Goal: Task Accomplishment & Management: Manage account settings

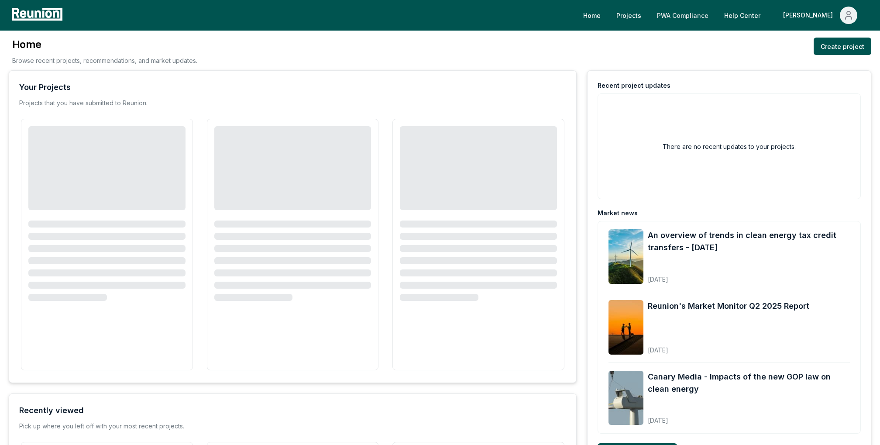
click at [715, 15] on link "PWA Compliance" at bounding box center [682, 15] width 65 height 17
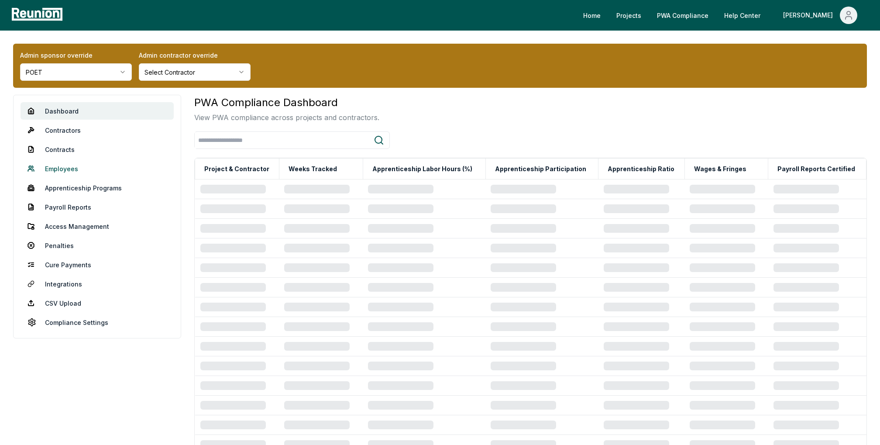
click at [67, 166] on link "Employees" at bounding box center [97, 168] width 153 height 17
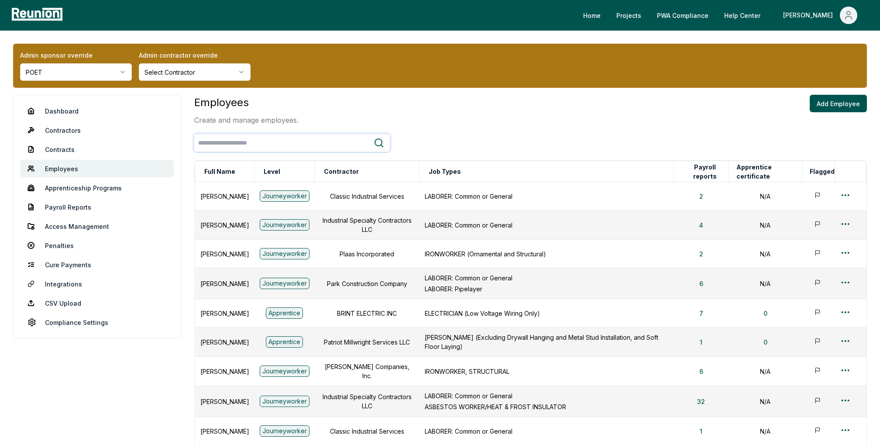
click at [284, 142] on input "search" at bounding box center [284, 143] width 179 height 16
type input "*"
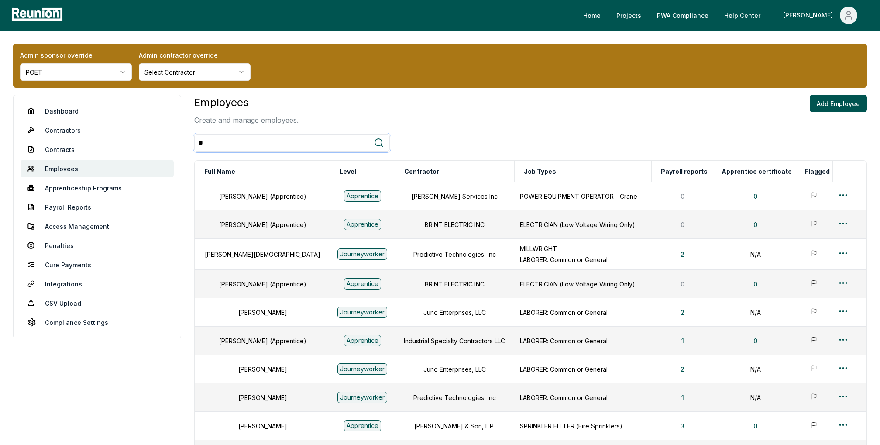
type input "*"
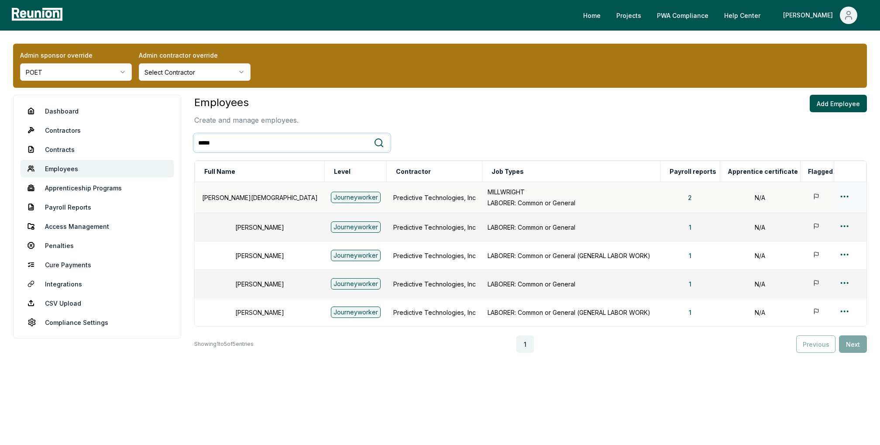
type input "*****"
click at [840, 193] on html "Please visit us on your desktop We're working on making our marketplace mobile-…" at bounding box center [440, 222] width 880 height 445
click at [800, 228] on div "Edit" at bounding box center [830, 230] width 83 height 14
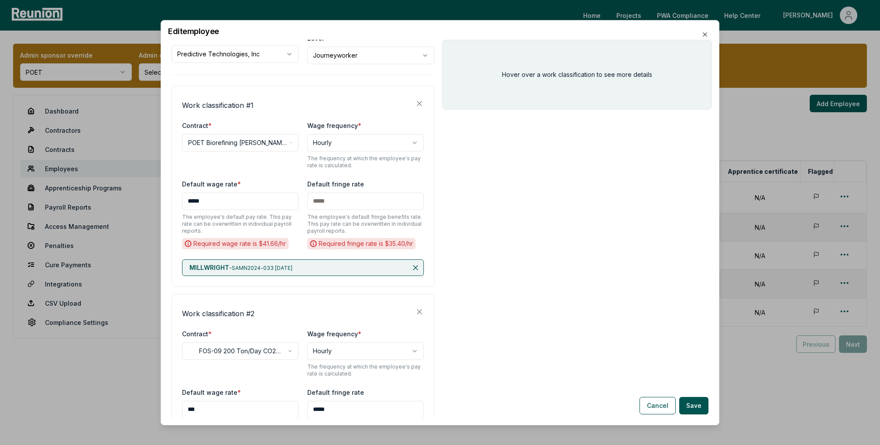
scroll to position [97, 0]
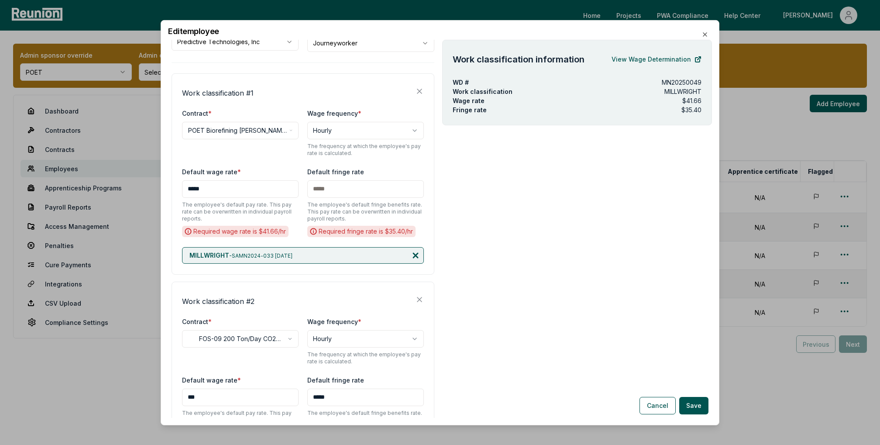
click at [416, 254] on icon at bounding box center [415, 255] width 4 height 4
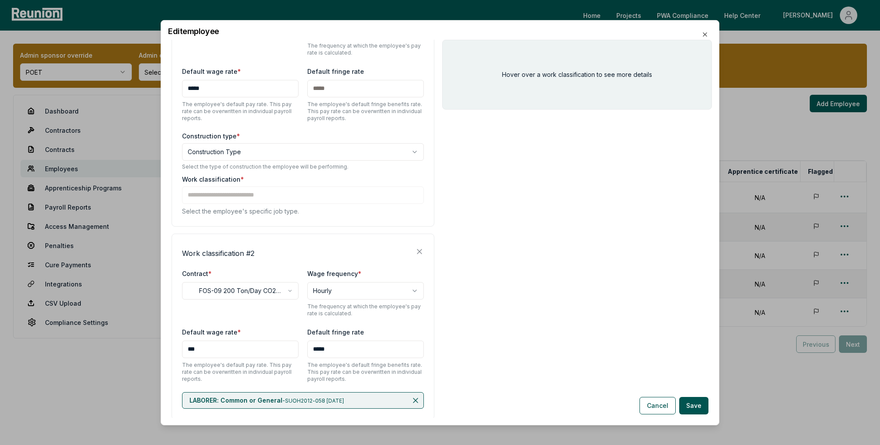
scroll to position [188, 0]
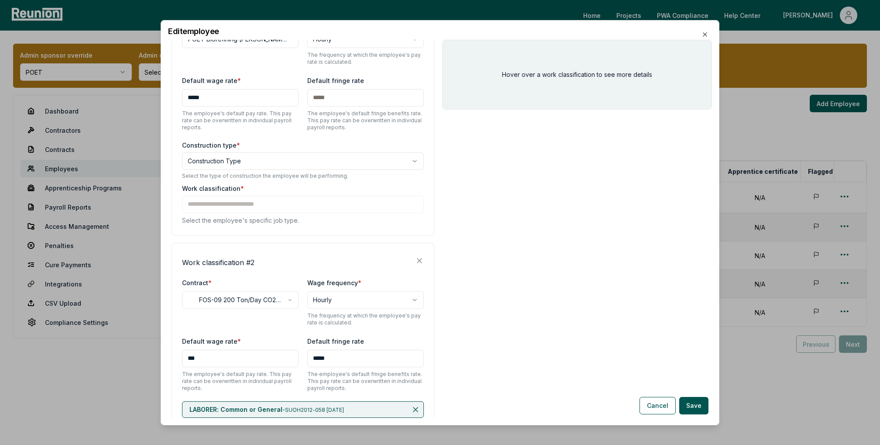
click at [261, 158] on body "Please visit us on your desktop We're working on making our marketplace mobile-…" at bounding box center [440, 222] width 880 height 445
select select "********"
click at [263, 205] on input at bounding box center [303, 203] width 242 height 17
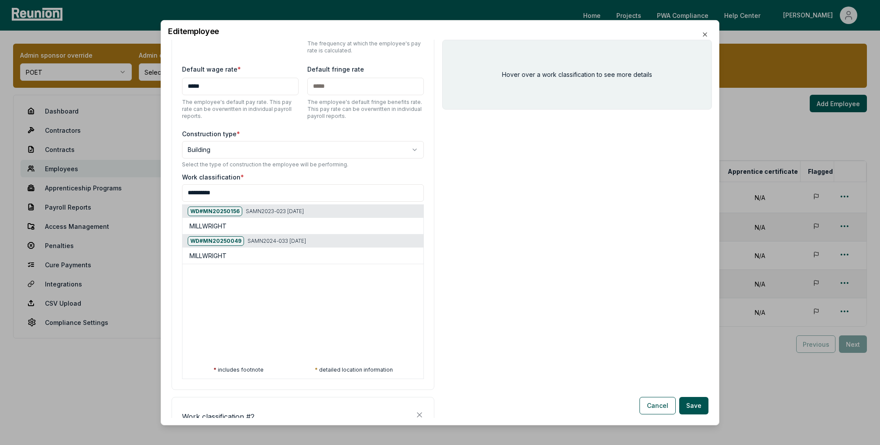
scroll to position [201, 0]
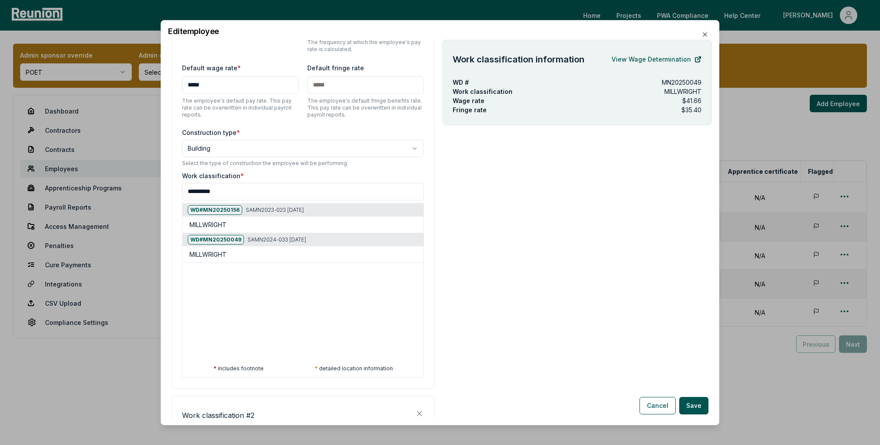
type input "**********"
